Goal: Task Accomplishment & Management: Manage account settings

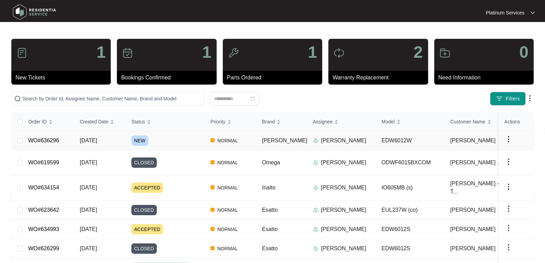
click at [92, 140] on span "[DATE]" at bounding box center [88, 140] width 17 height 6
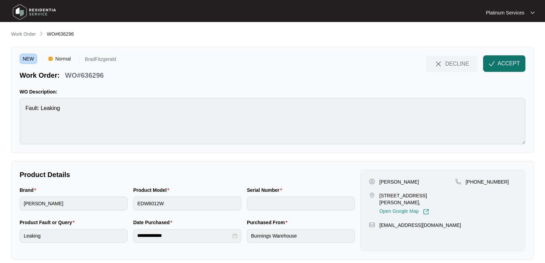
click at [501, 61] on span "ACCEPT" at bounding box center [508, 63] width 22 height 8
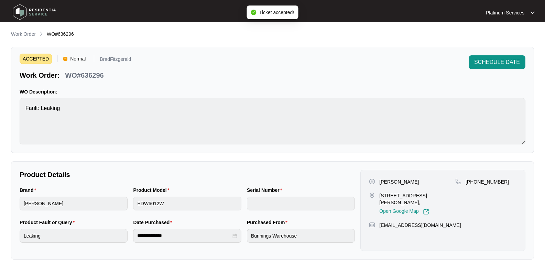
drag, startPoint x: 448, startPoint y: 181, endPoint x: 379, endPoint y: 183, distance: 69.8
click at [379, 183] on div "[PERSON_NAME]" at bounding box center [412, 181] width 86 height 7
copy p "[PERSON_NAME]"
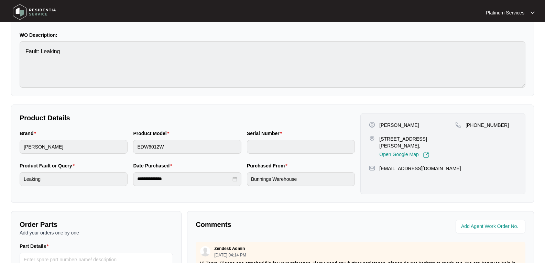
scroll to position [69, 0]
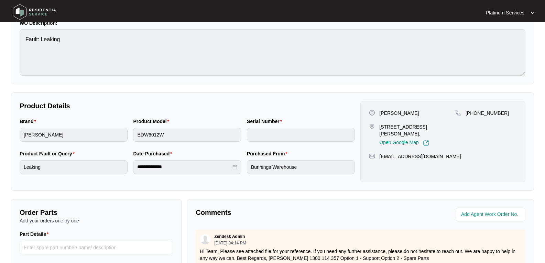
drag, startPoint x: 453, startPoint y: 130, endPoint x: 379, endPoint y: 128, distance: 73.9
click at [379, 128] on div "[STREET_ADDRESS][PERSON_NAME], Open Google Map" at bounding box center [412, 134] width 86 height 23
copy p "[STREET_ADDRESS][PERSON_NAME],"
drag, startPoint x: 453, startPoint y: 149, endPoint x: 377, endPoint y: 154, distance: 76.1
click at [377, 154] on div "[PERSON_NAME]- Tenant [STREET_ADDRESS][PERSON_NAME], Open Google Map [PHONE_NUM…" at bounding box center [442, 141] width 165 height 81
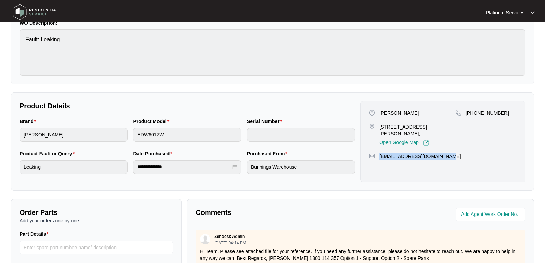
copy p "[EMAIL_ADDRESS][DOMAIN_NAME]"
drag, startPoint x: 502, startPoint y: 117, endPoint x: 465, endPoint y: 117, distance: 37.5
click at [465, 117] on div "[PHONE_NUMBER]" at bounding box center [486, 128] width 62 height 36
copy p "[PHONE_NUMBER]"
click at [121, 135] on div "Brand [PERSON_NAME] Product Model EDW6012W Serial Number" at bounding box center [187, 134] width 341 height 32
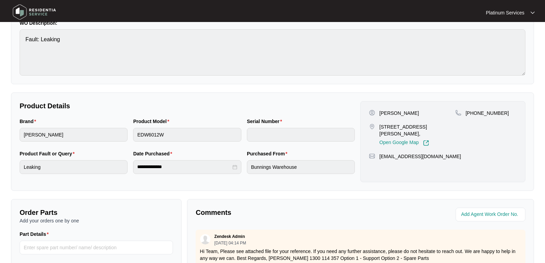
click at [2, 137] on main "**********" at bounding box center [272, 159] width 545 height 456
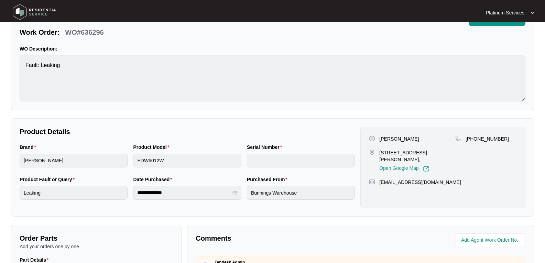
scroll to position [0, 0]
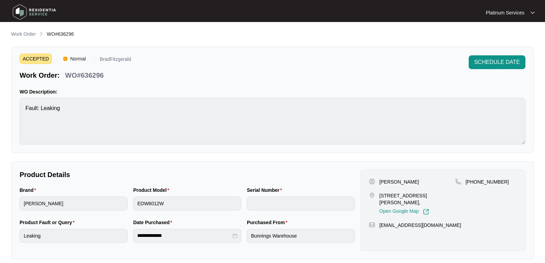
click at [4, 111] on main "**********" at bounding box center [272, 228] width 545 height 456
click at [100, 77] on p "WO#636296" at bounding box center [84, 75] width 38 height 10
copy p "636296"
